Goal: Information Seeking & Learning: Learn about a topic

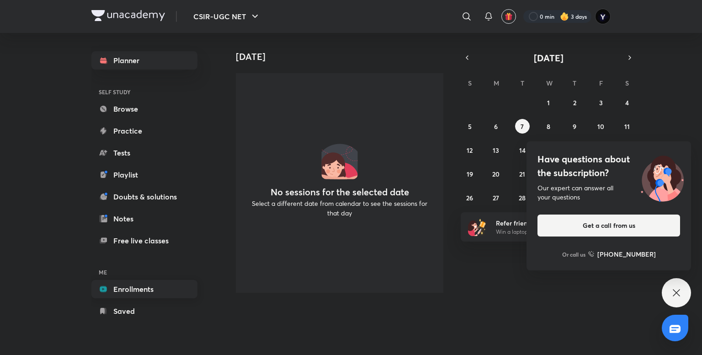
click at [132, 285] on link "Enrollments" at bounding box center [144, 289] width 106 height 18
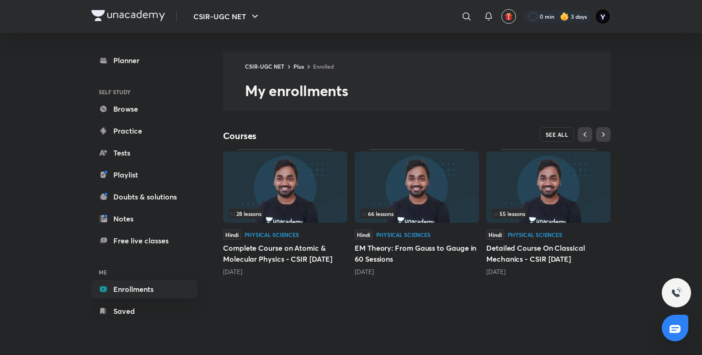
click at [552, 131] on span "SEE ALL" at bounding box center [557, 134] width 23 height 6
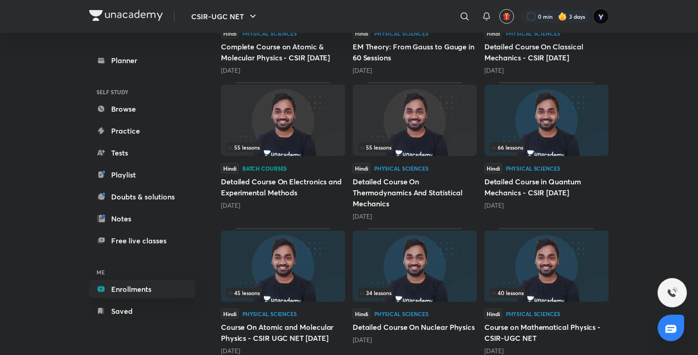
scroll to position [201, 0]
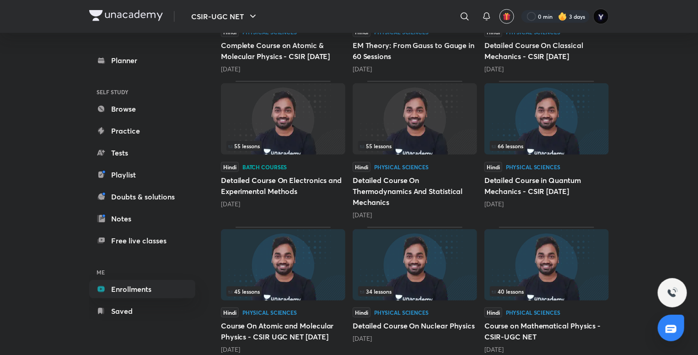
click at [313, 142] on div "55 lessons" at bounding box center [282, 146] width 113 height 10
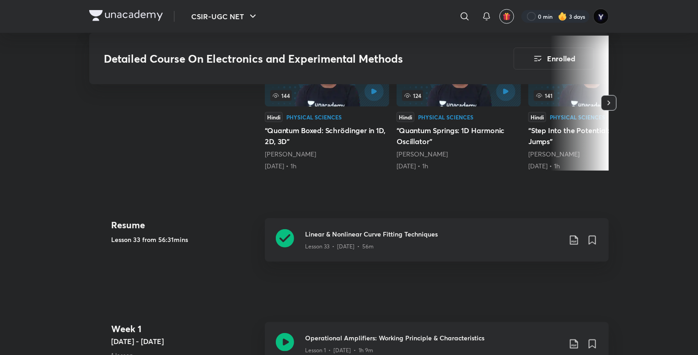
scroll to position [417, 0]
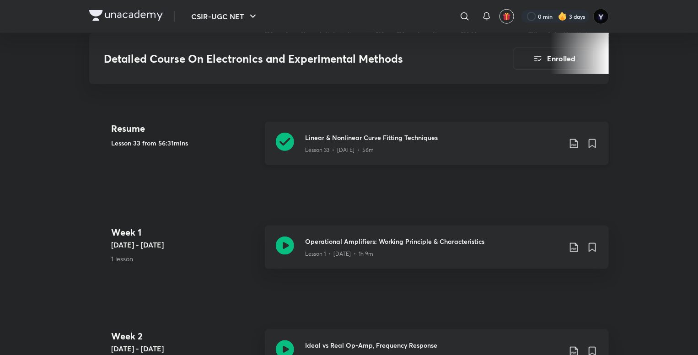
click at [456, 136] on h3 "Linear & Nonlinear Curve Fitting Techniques" at bounding box center [433, 138] width 256 height 10
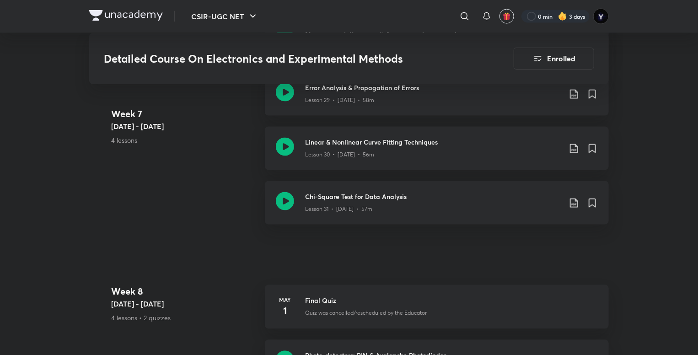
scroll to position [2555, 0]
click at [450, 201] on div "Lesson 31 • [DATE] • 57m" at bounding box center [433, 207] width 256 height 12
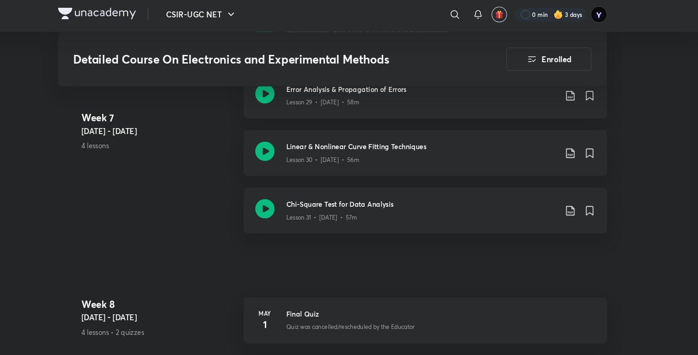
scroll to position [2555, 0]
